Goal: Use online tool/utility: Utilize a website feature to perform a specific function

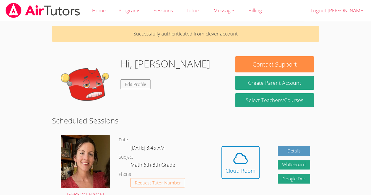
click at [12, 133] on body "Home Programs Sessions Tutors Messages Billing Logout [PERSON_NAME] Successfull…" at bounding box center [185, 97] width 371 height 195
click at [237, 175] on button "Cloud Room" at bounding box center [240, 162] width 38 height 33
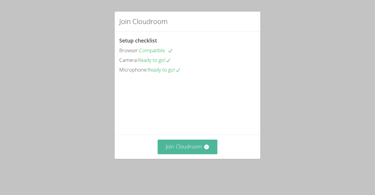
click at [206, 154] on button "Join Cloudroom" at bounding box center [188, 147] width 60 height 14
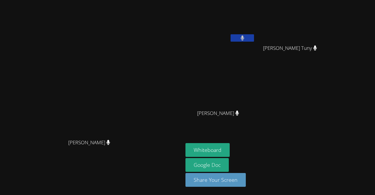
click at [181, 159] on div "[PERSON_NAME]" at bounding box center [91, 147] width 179 height 23
click at [230, 152] on button "Whiteboard" at bounding box center [208, 150] width 44 height 14
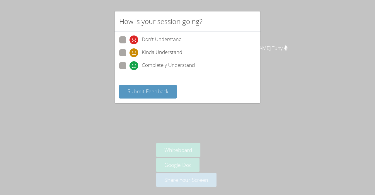
click at [158, 61] on span "Completely Understand" at bounding box center [168, 65] width 53 height 9
click at [135, 62] on input "Completely Understand" at bounding box center [132, 64] width 5 height 5
radio input "true"
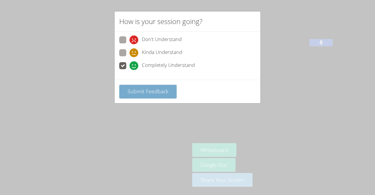
click at [153, 86] on button "Submit Feedback" at bounding box center [147, 92] width 57 height 14
